Goal: Information Seeking & Learning: Check status

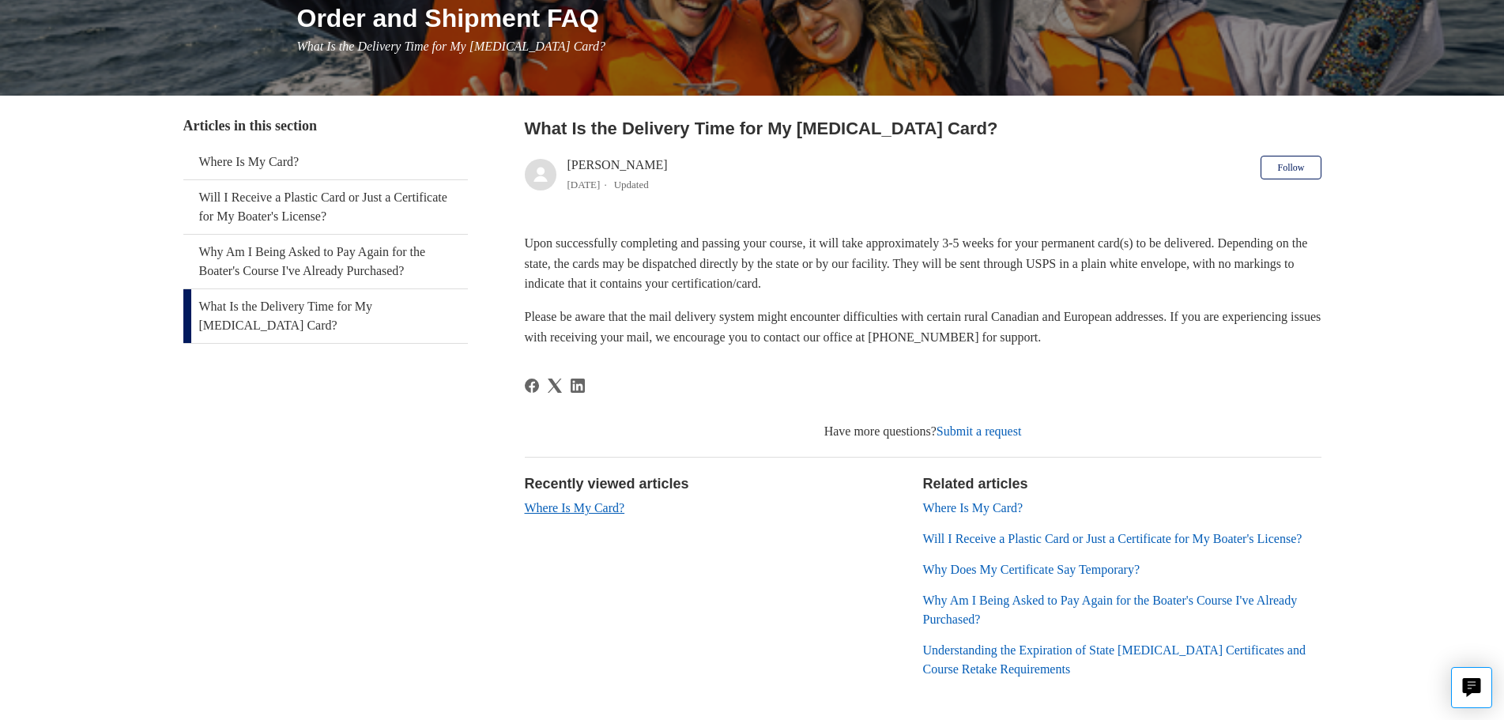
scroll to position [296, 0]
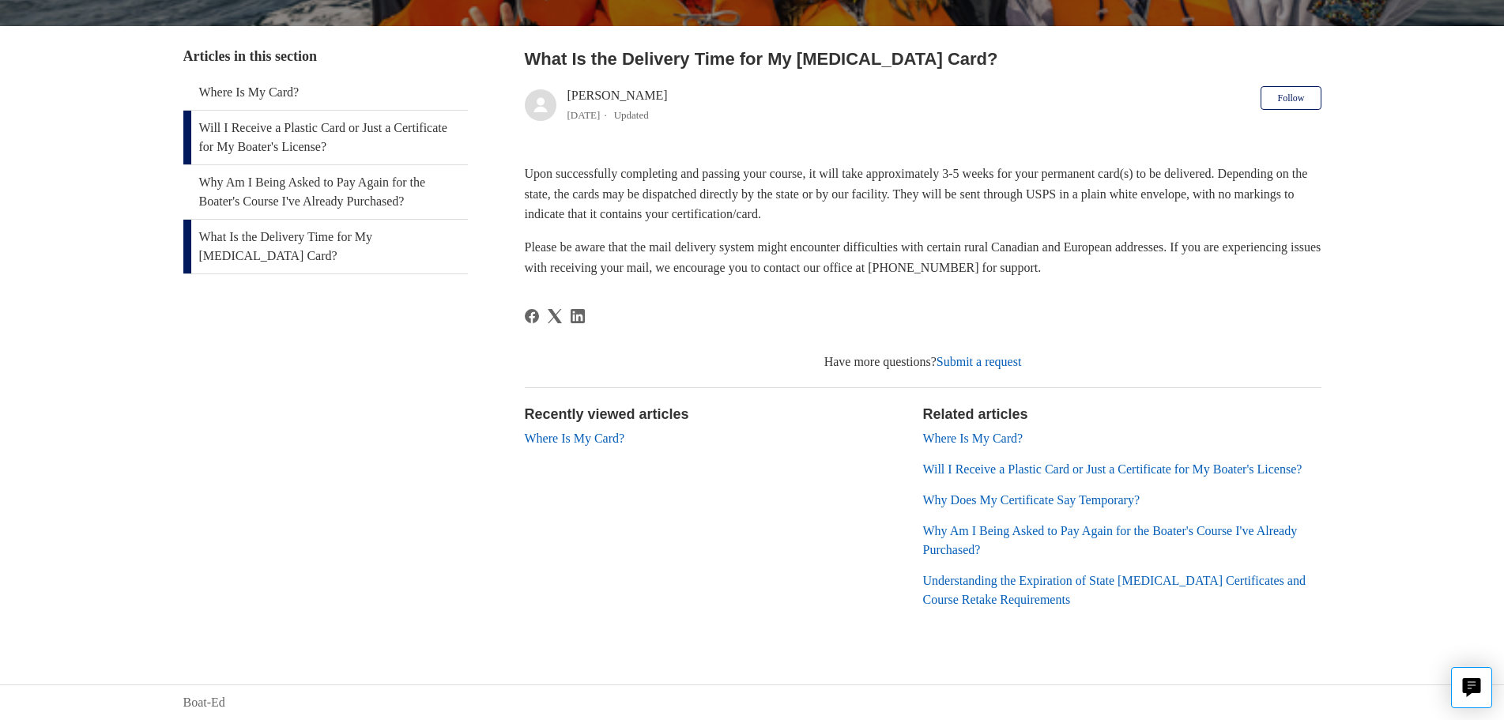
click at [270, 111] on link "Will I Receive a Plastic Card or Just a Certificate for My Boater's License?" at bounding box center [325, 138] width 284 height 54
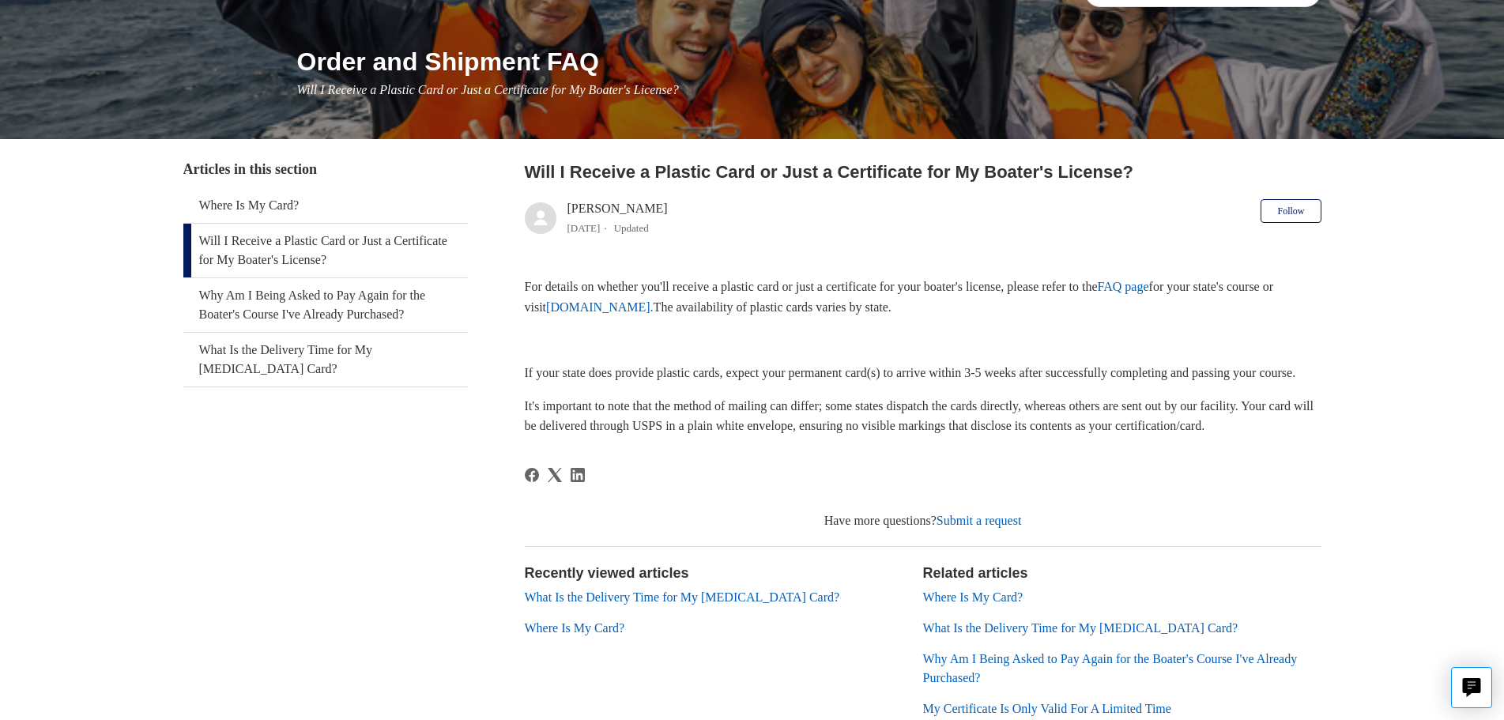
scroll to position [158, 0]
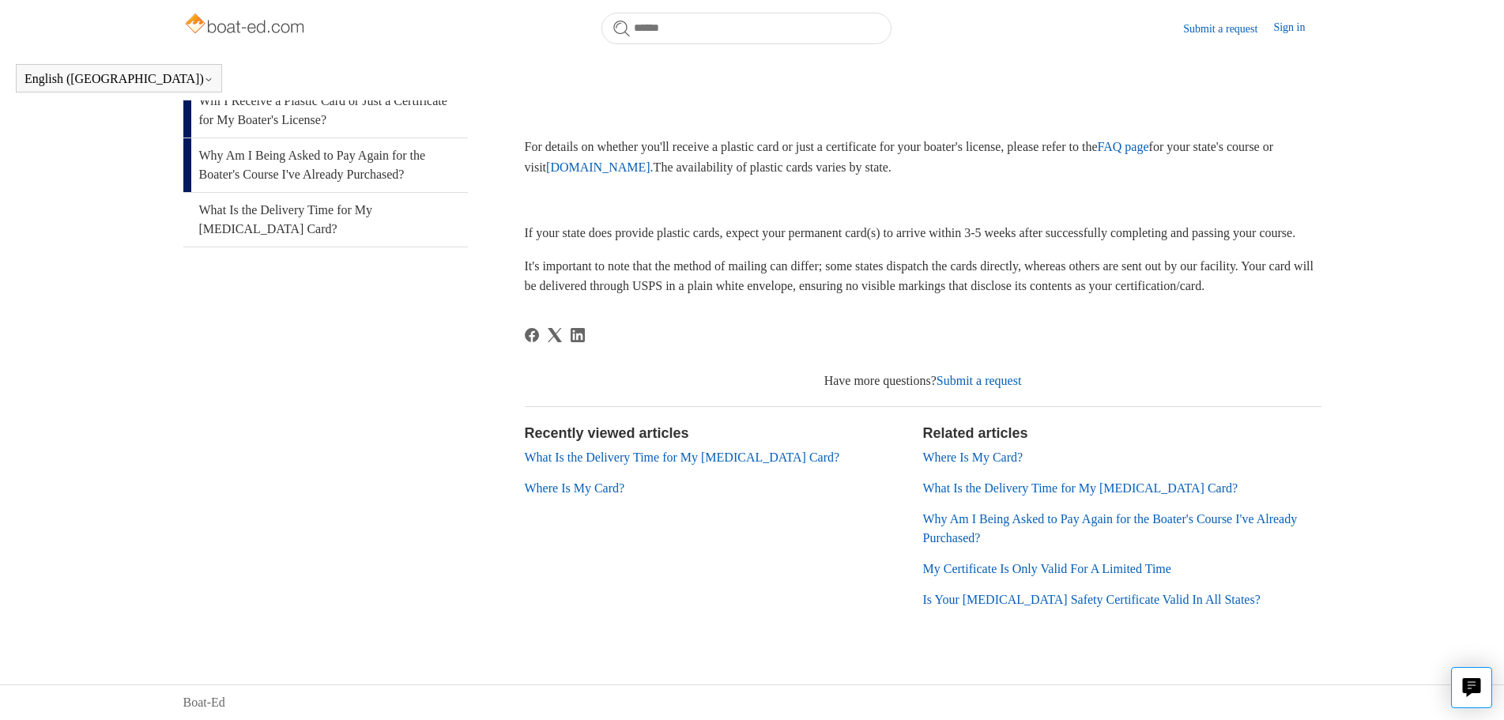
click at [292, 139] on link "Why Am I Being Asked to Pay Again for the Boater's Course I've Already Purchase…" at bounding box center [325, 165] width 284 height 54
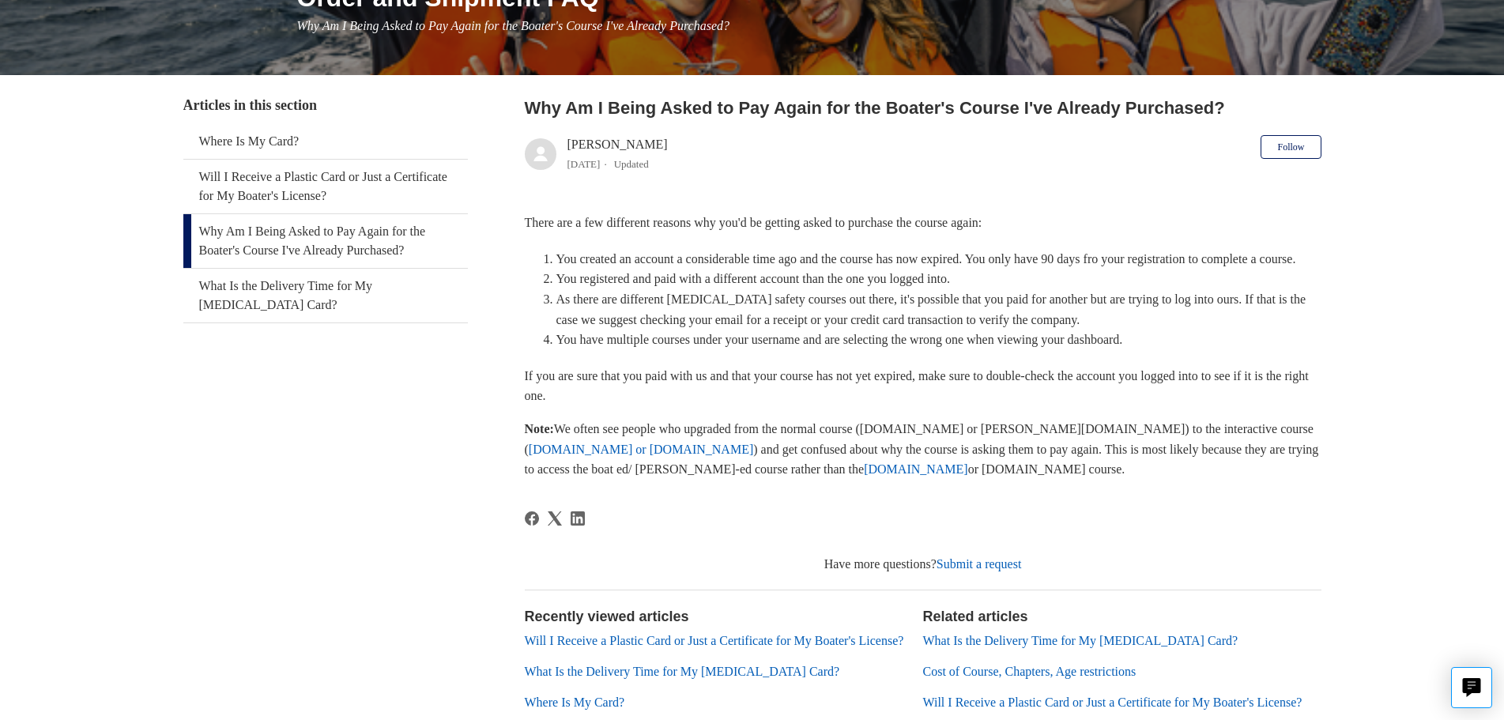
scroll to position [237, 0]
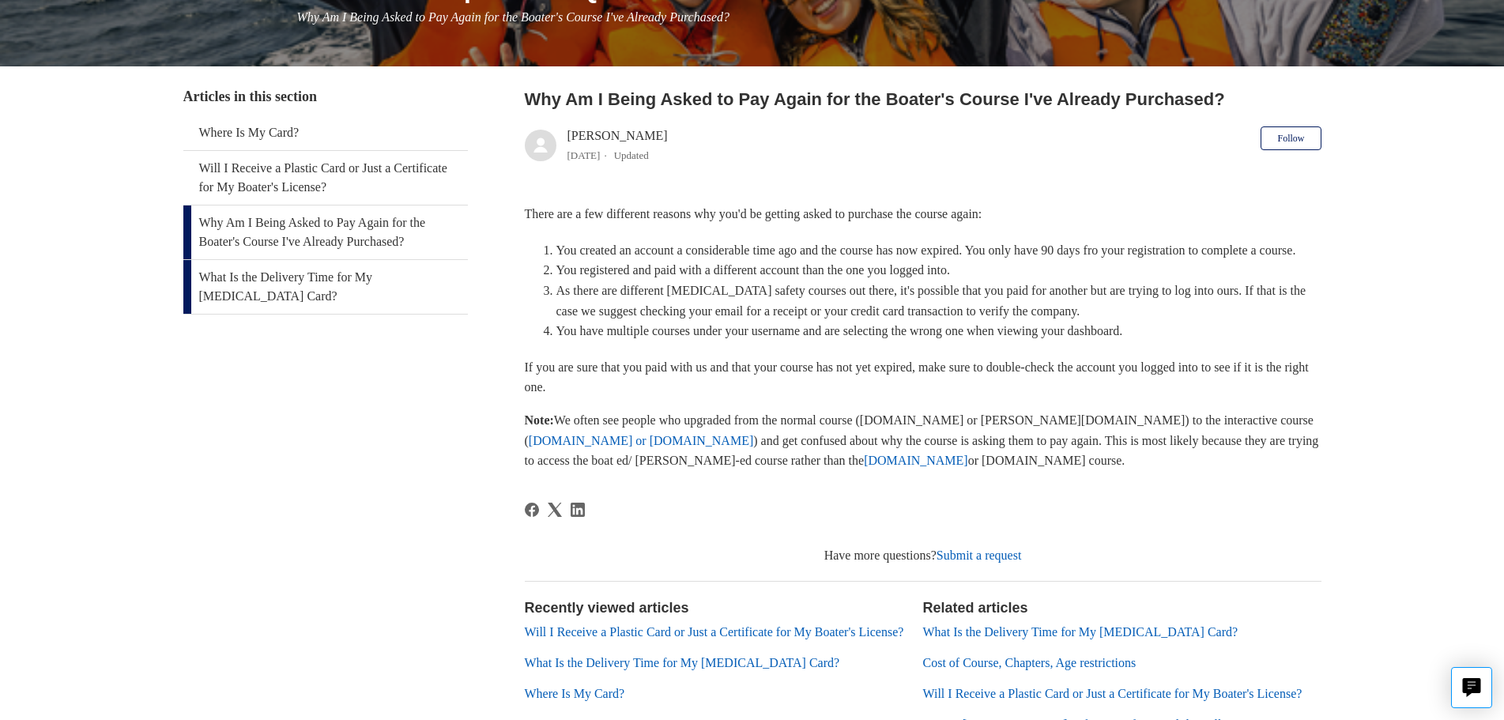
click at [325, 303] on link "What Is the Delivery Time for My [MEDICAL_DATA] Card?" at bounding box center [325, 287] width 284 height 54
